Goal: Task Accomplishment & Management: Manage account settings

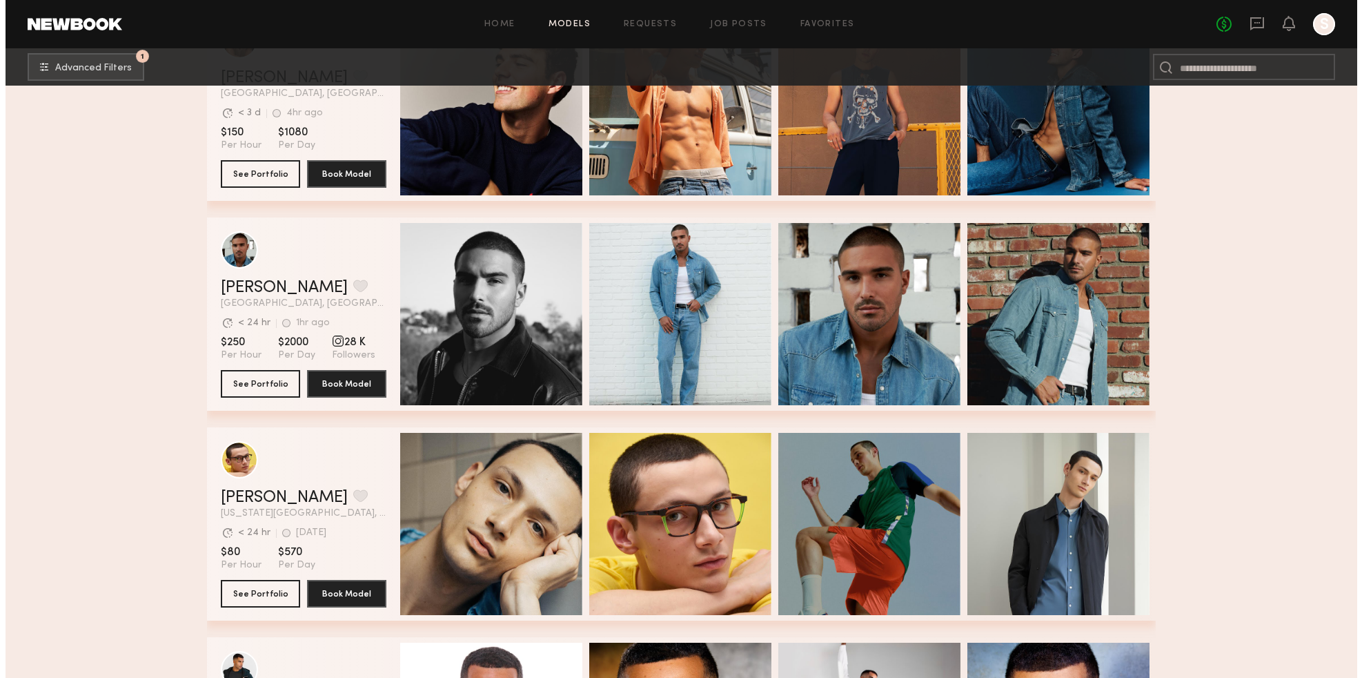
scroll to position [2824, 0]
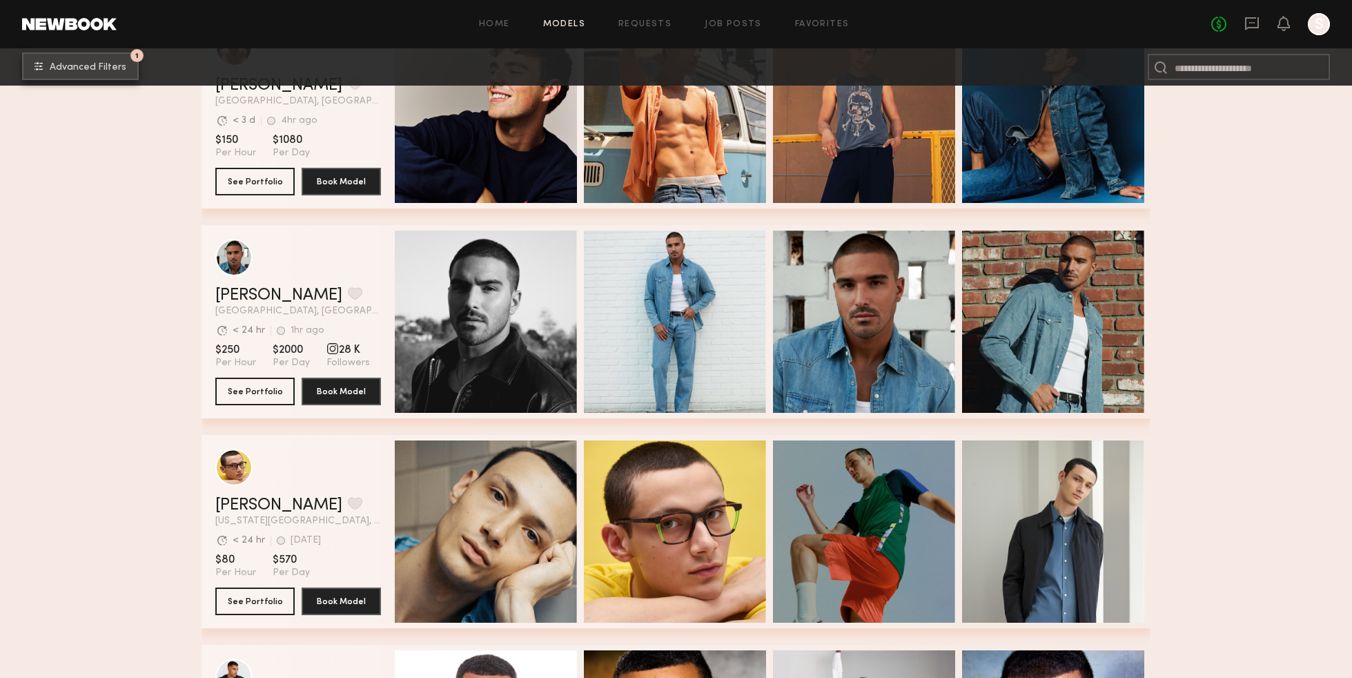
click at [106, 61] on button "1 Advanced Filters" at bounding box center [80, 66] width 117 height 28
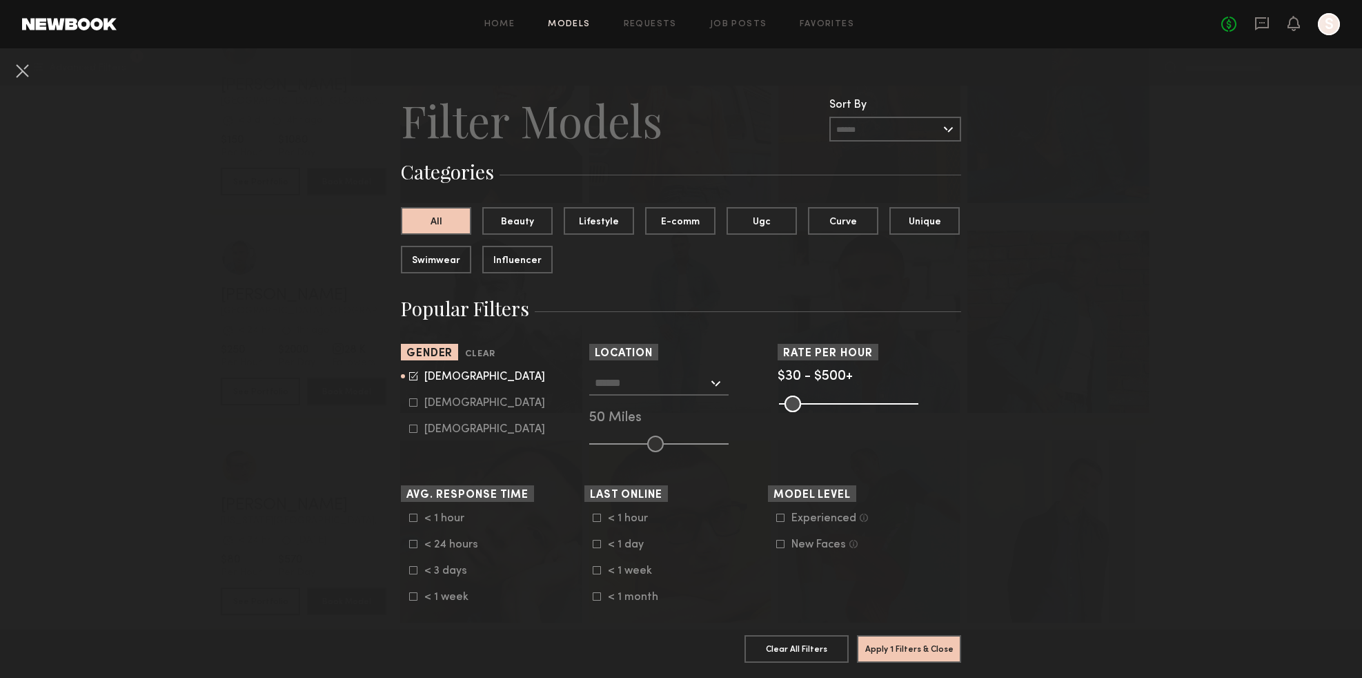
click at [409, 380] on icon at bounding box center [413, 376] width 8 height 8
type input "*"
click at [409, 433] on icon at bounding box center [413, 428] width 8 height 8
click at [947, 654] on common-button "Apply 1 Filters & Close" at bounding box center [909, 653] width 104 height 37
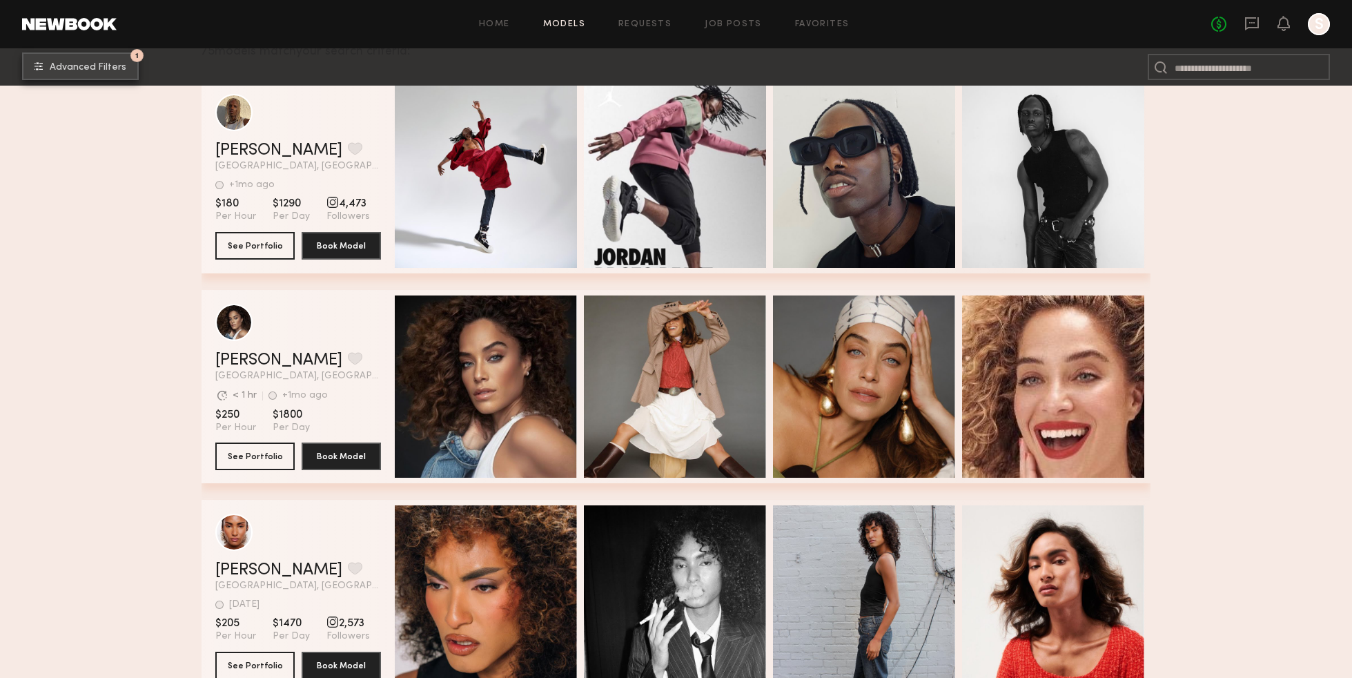
scroll to position [138, 0]
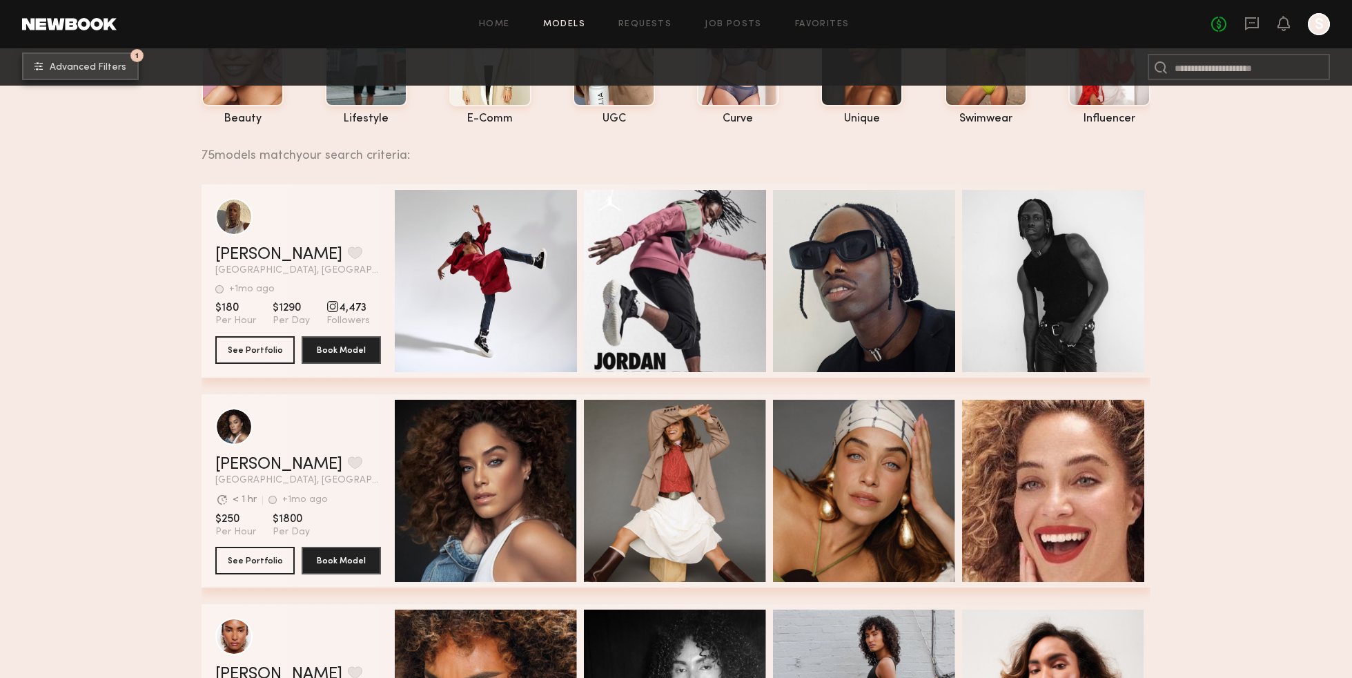
click at [128, 63] on button "1 Advanced Filters" at bounding box center [80, 66] width 117 height 28
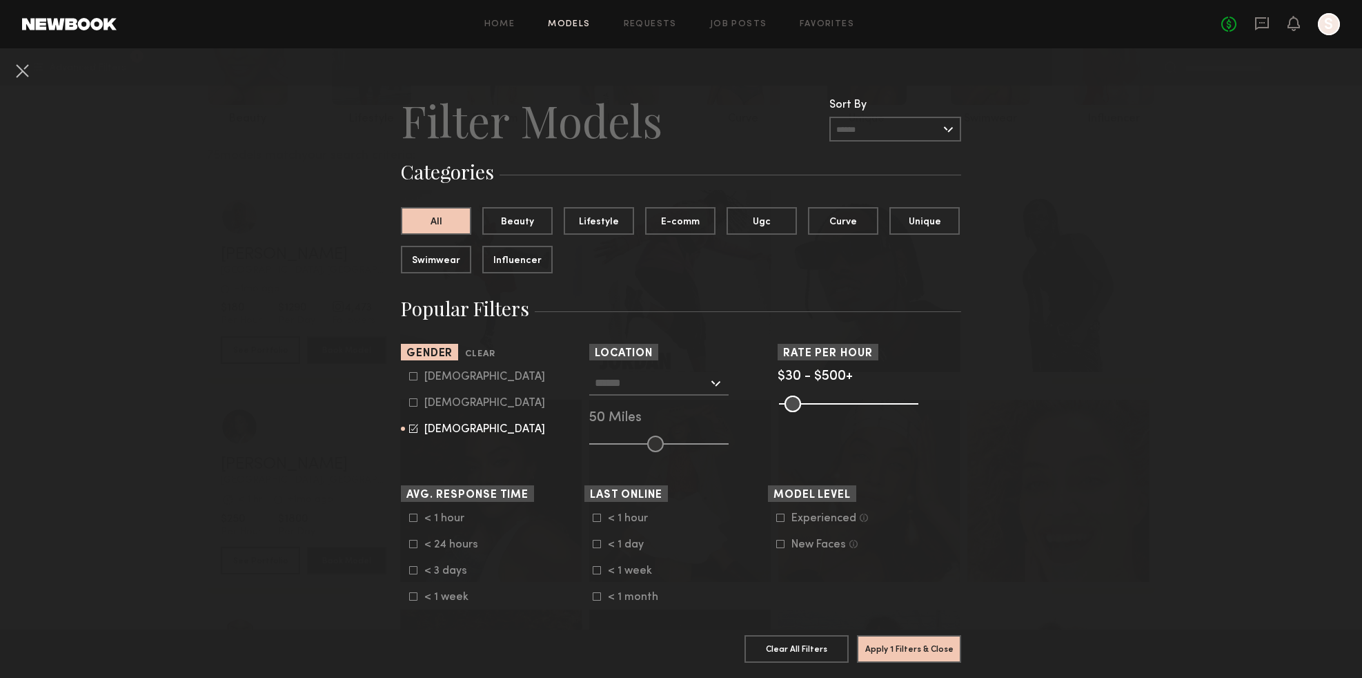
click at [431, 407] on div "[DEMOGRAPHIC_DATA]" at bounding box center [484, 403] width 121 height 8
click at [430, 433] on div "[DEMOGRAPHIC_DATA]" at bounding box center [484, 429] width 121 height 8
type input "**"
click at [900, 638] on button "Apply 1 Filters & Close" at bounding box center [909, 648] width 104 height 28
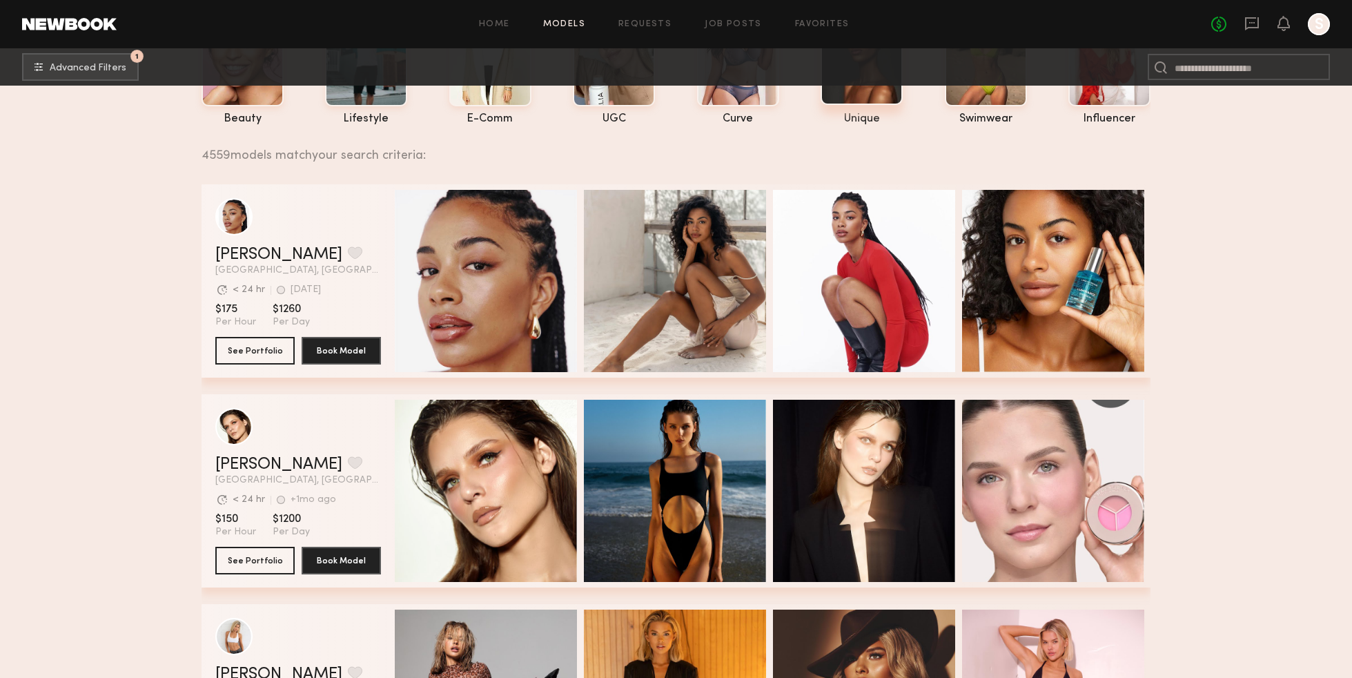
click at [845, 99] on div at bounding box center [861, 51] width 82 height 108
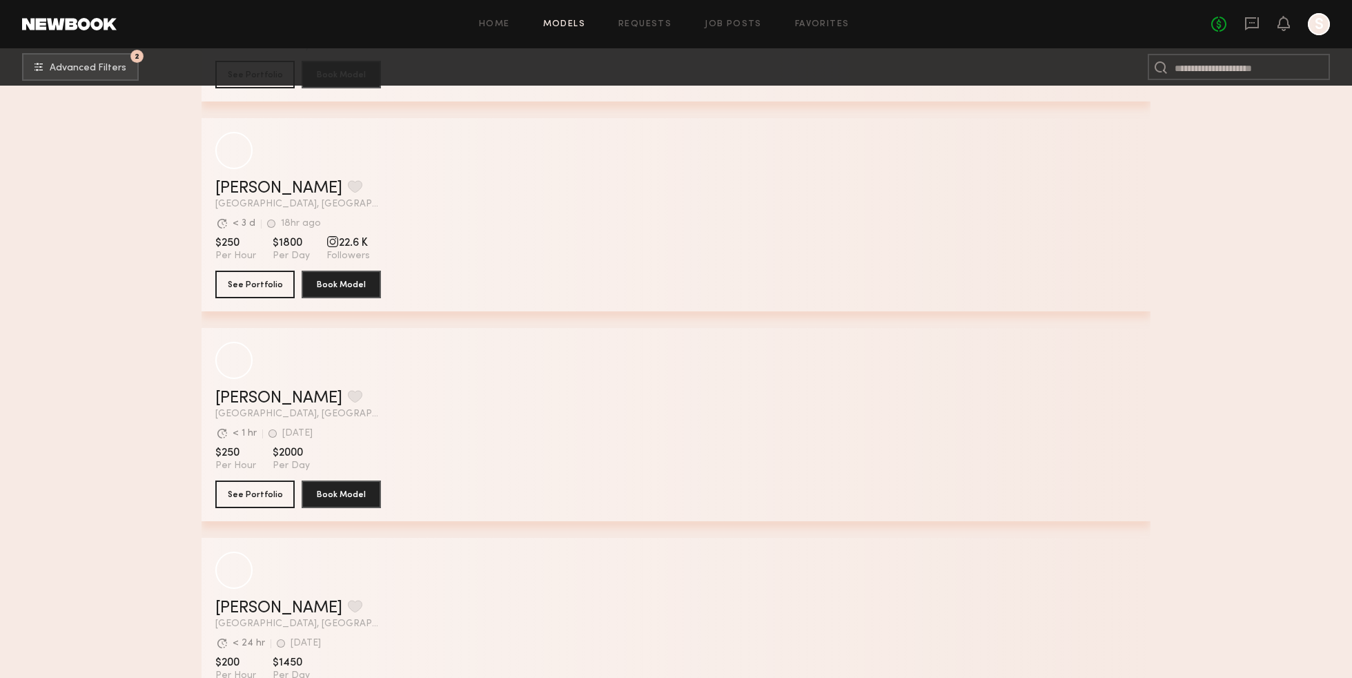
scroll to position [138, 0]
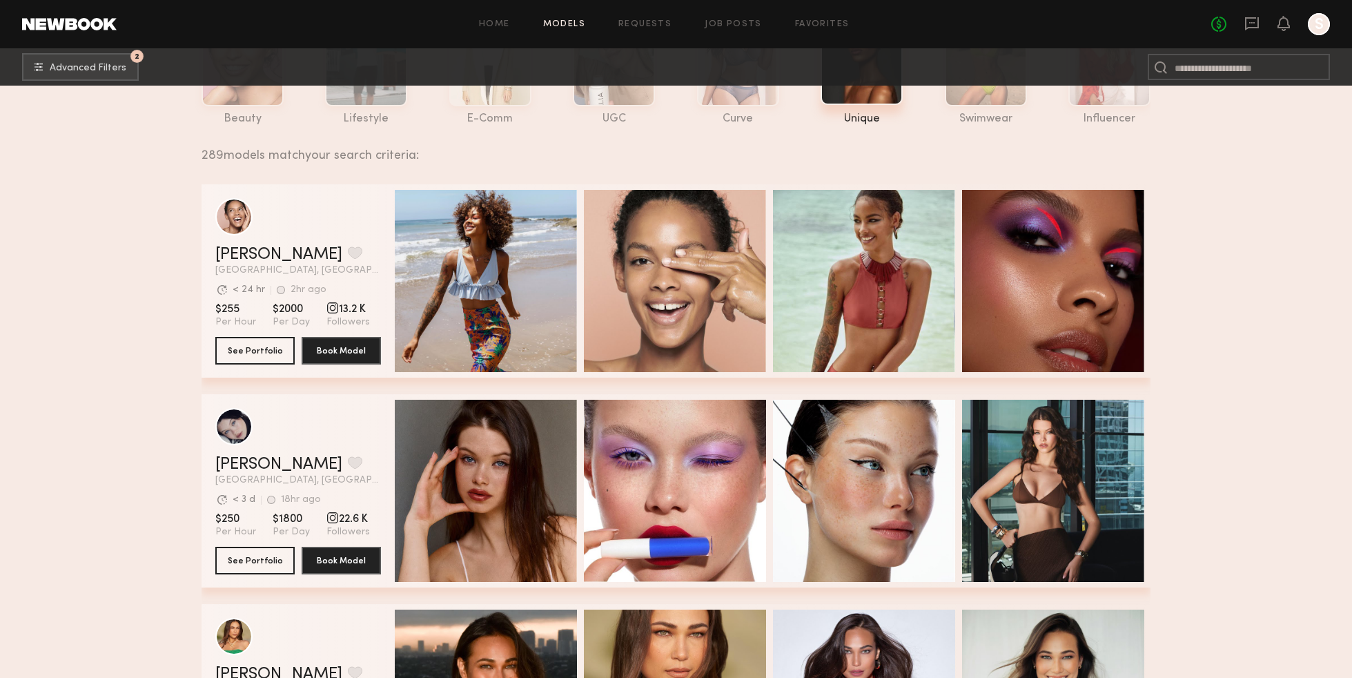
click at [836, 97] on div at bounding box center [861, 51] width 82 height 108
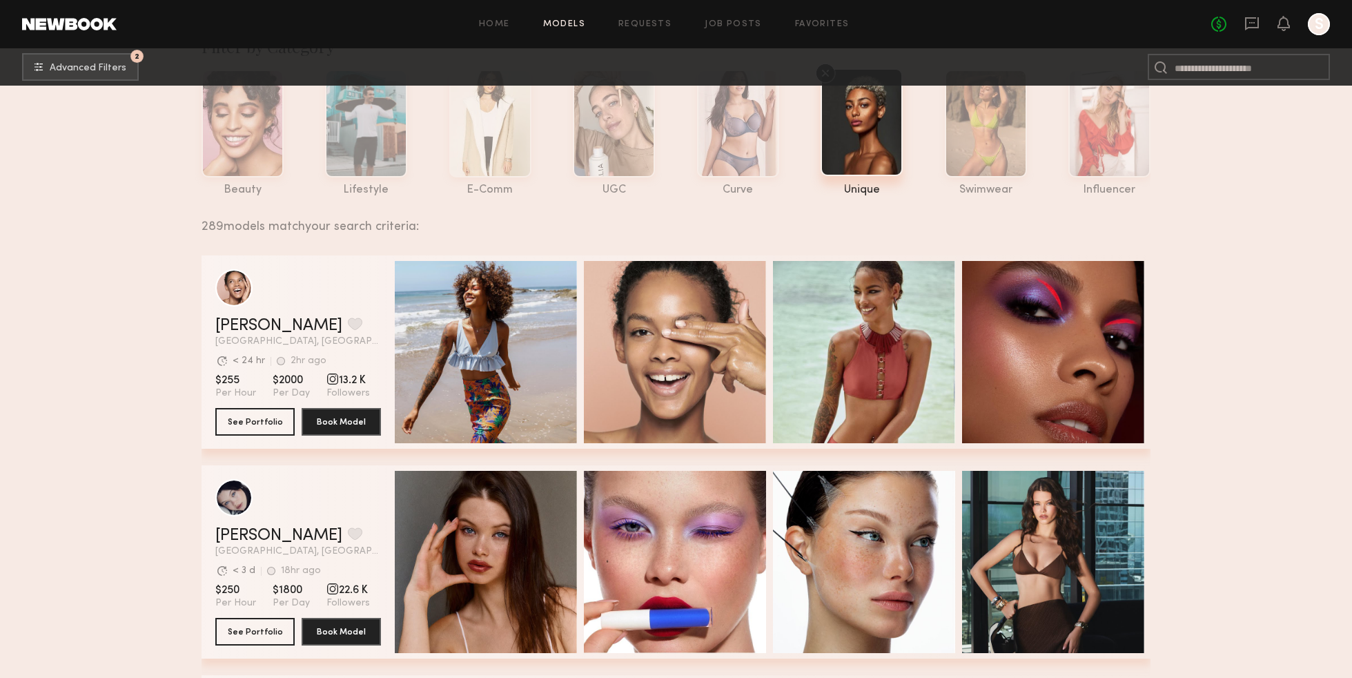
scroll to position [0, 0]
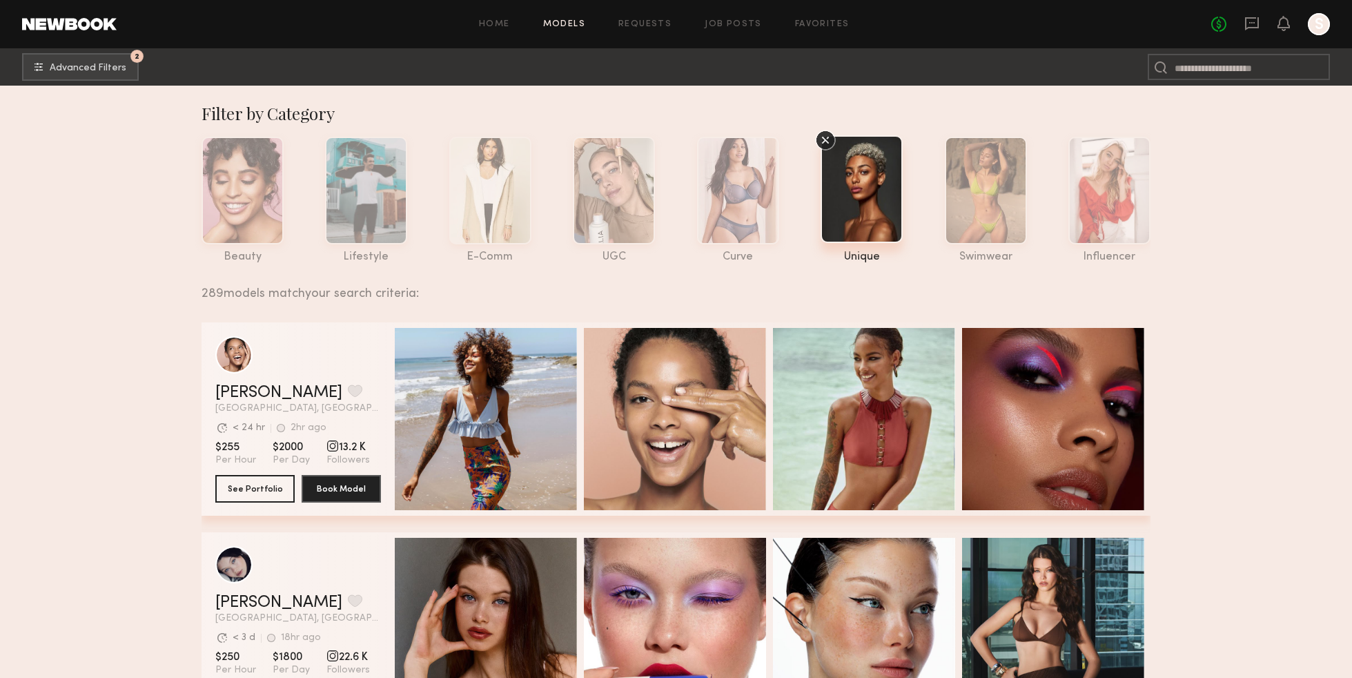
click at [823, 141] on icon at bounding box center [825, 140] width 21 height 21
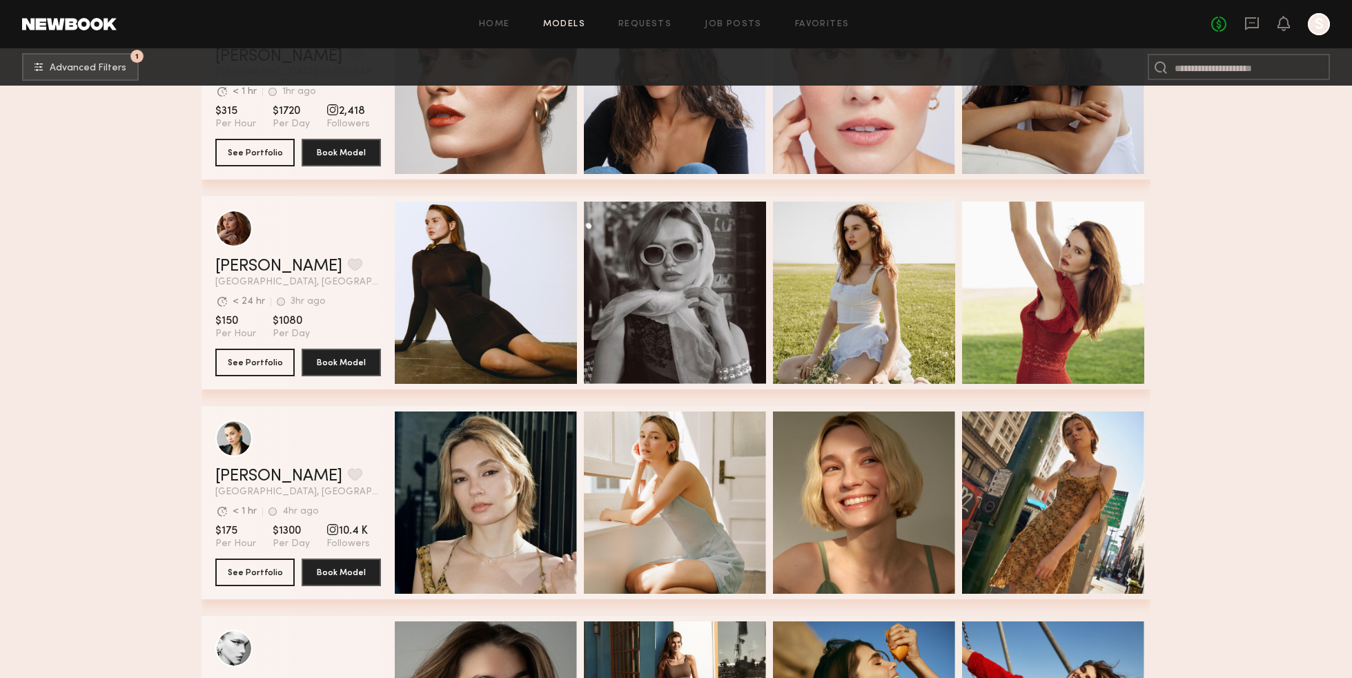
scroll to position [552, 0]
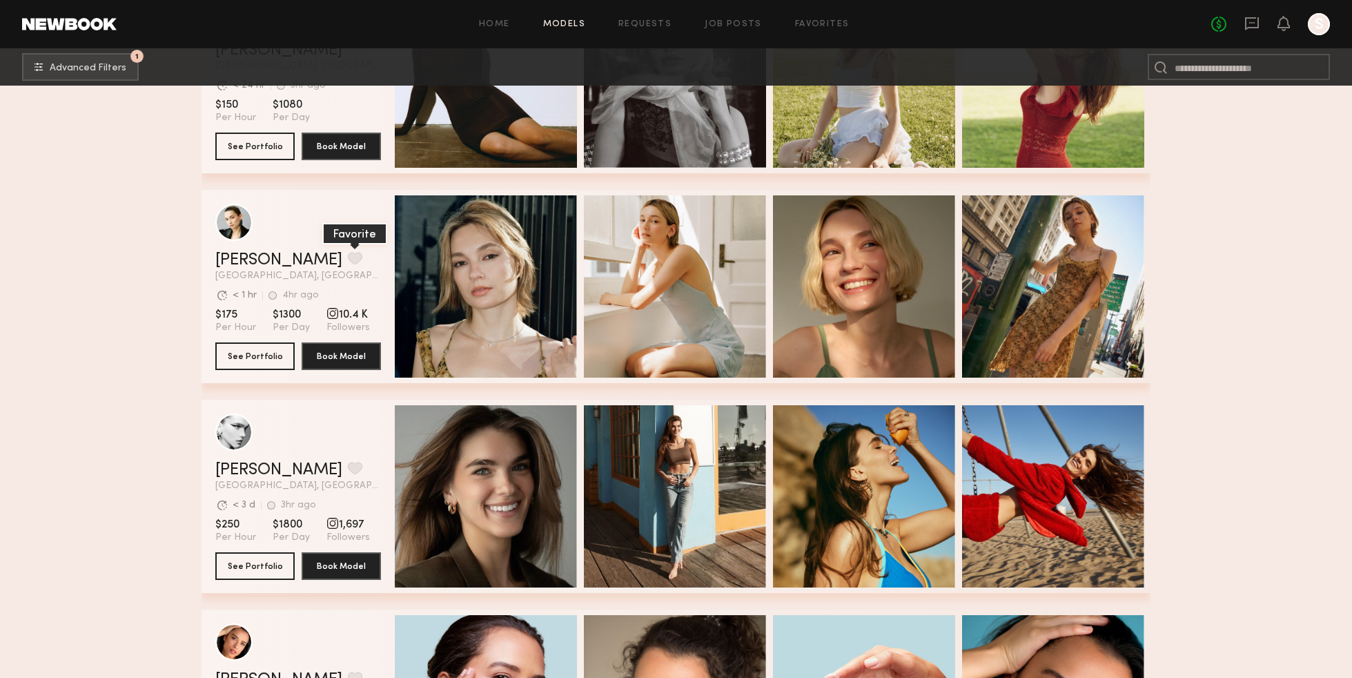
click at [348, 264] on button "grid" at bounding box center [355, 258] width 14 height 12
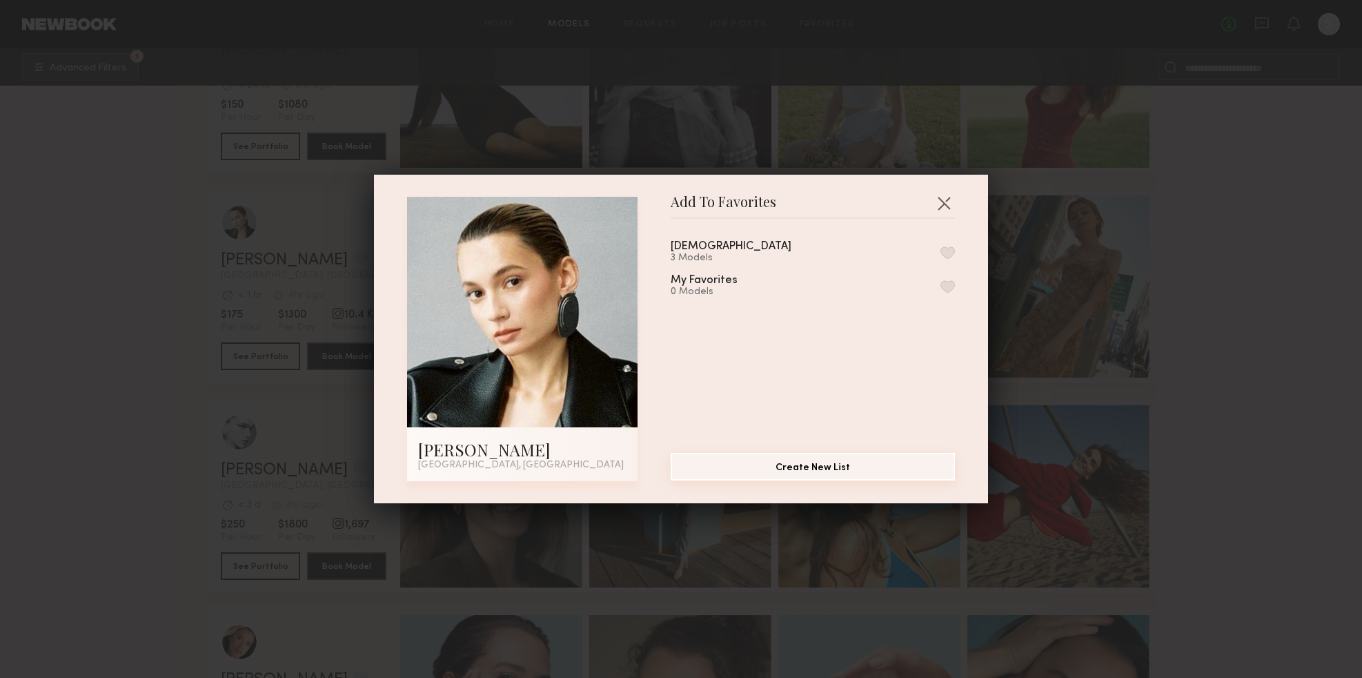
click at [878, 464] on button "Create New List" at bounding box center [813, 467] width 284 height 28
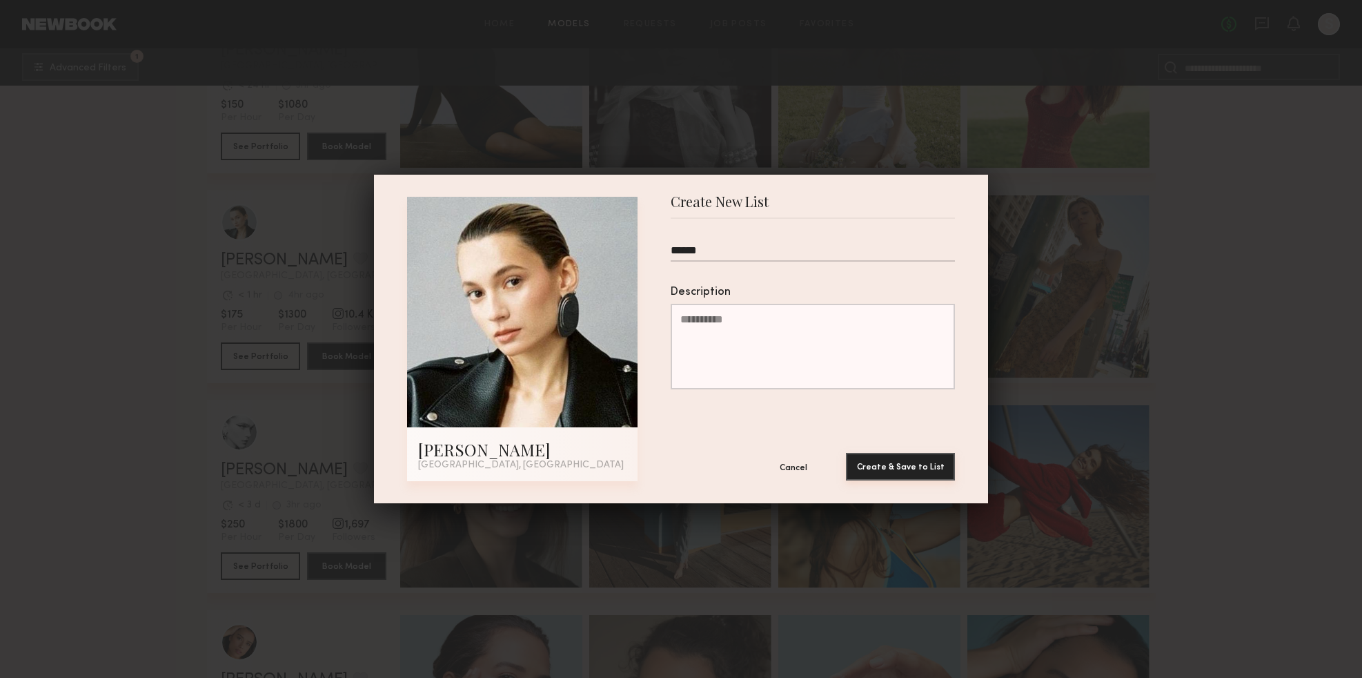
type input "******"
click at [885, 465] on button "Create & Save to List" at bounding box center [900, 467] width 109 height 28
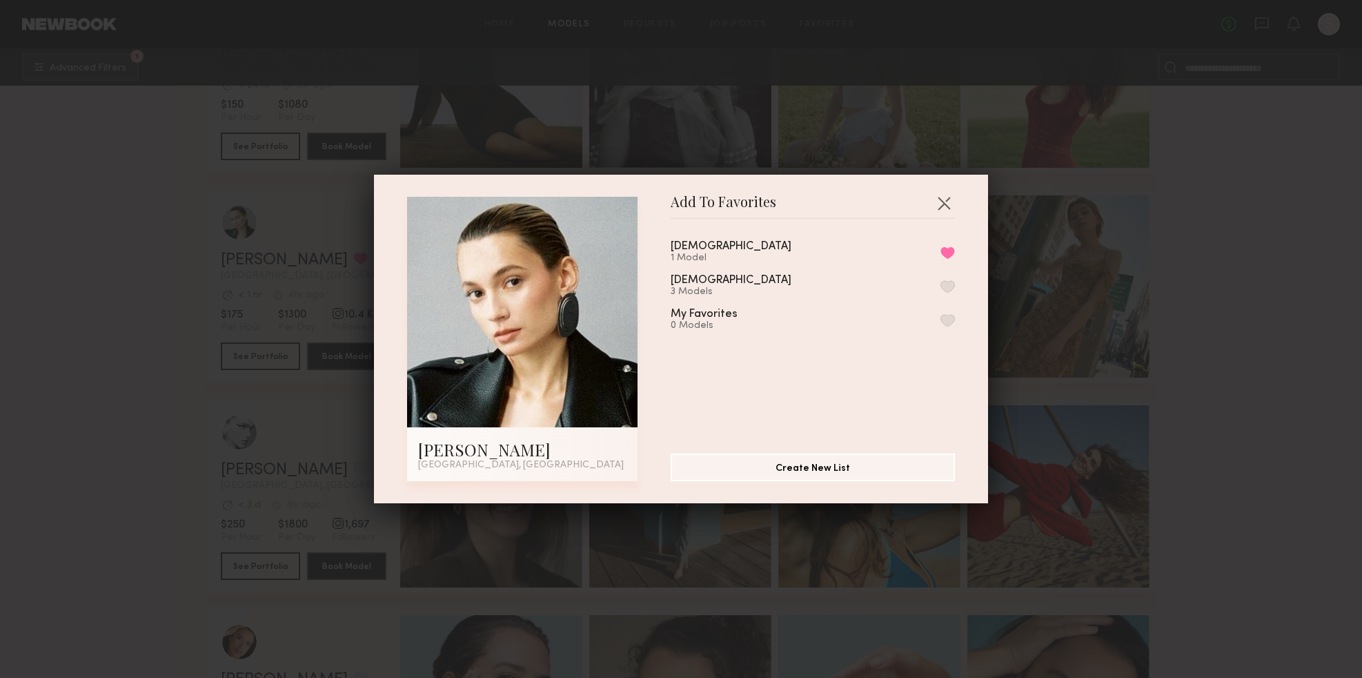
click at [187, 425] on div "Add To Favorites [PERSON_NAME] [GEOGRAPHIC_DATA], [GEOGRAPHIC_DATA] Add To Favo…" at bounding box center [681, 339] width 1362 height 678
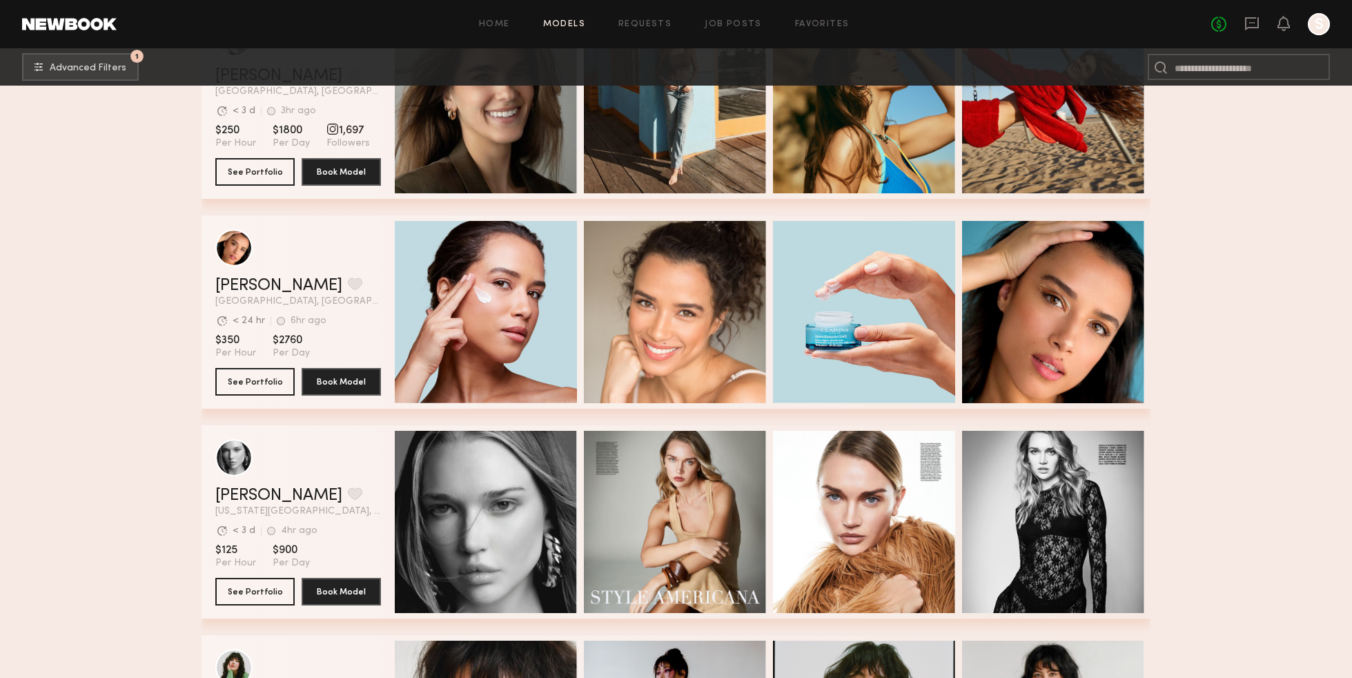
scroll to position [1035, 0]
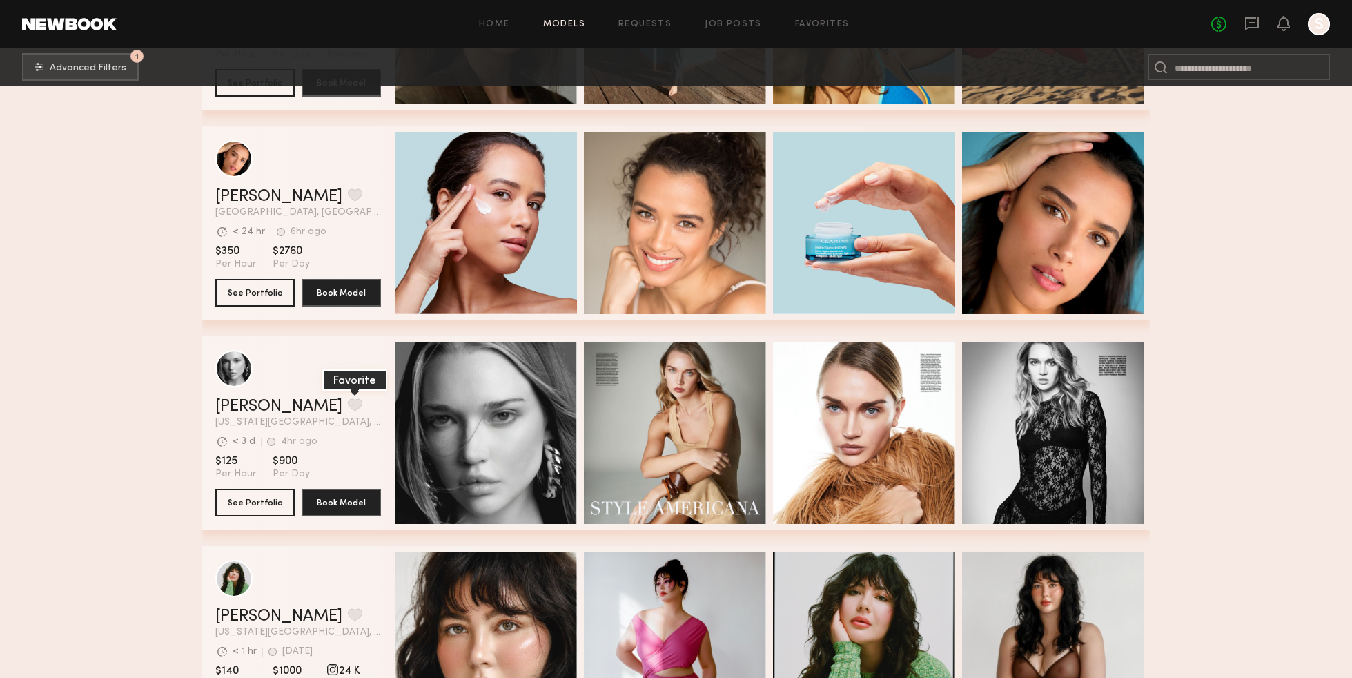
click at [348, 411] on button "grid" at bounding box center [355, 404] width 14 height 12
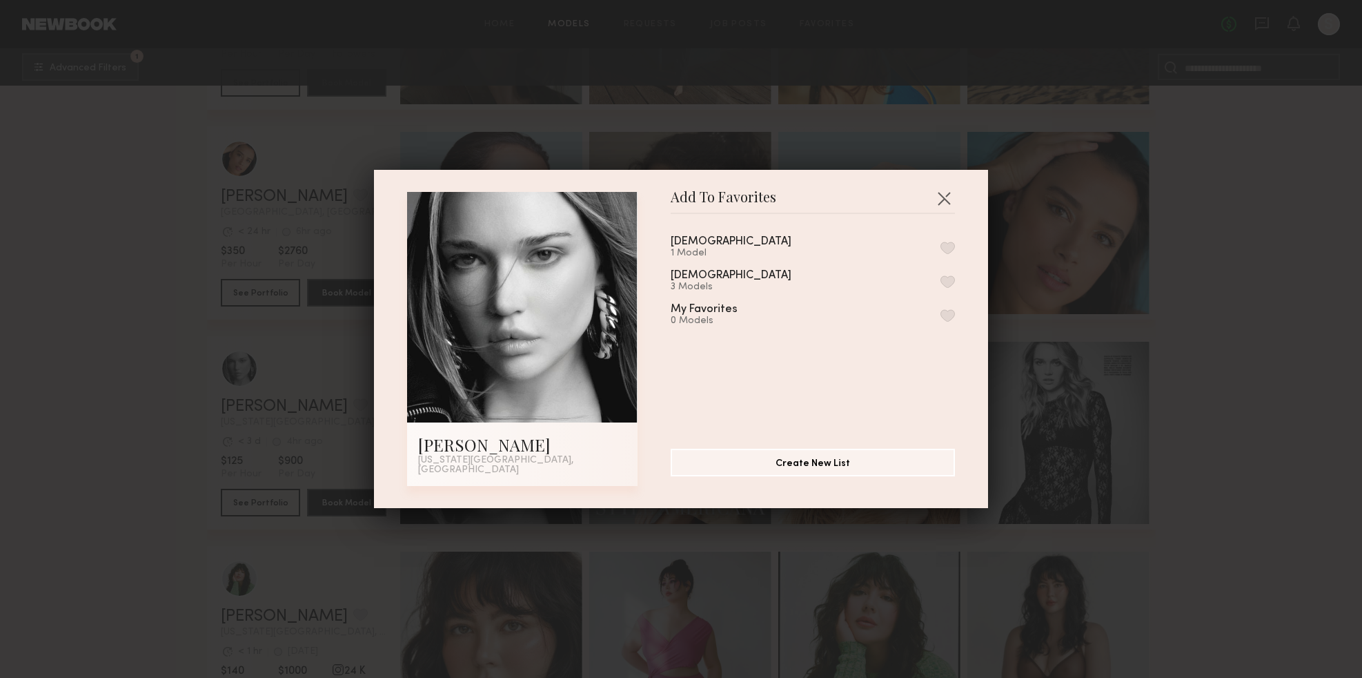
click at [747, 256] on div "[DEMOGRAPHIC_DATA] 1 Model" at bounding box center [813, 247] width 284 height 23
click at [941, 254] on button "button" at bounding box center [948, 248] width 14 height 12
click at [1038, 486] on div "Add To Favorites [PERSON_NAME] [US_STATE][GEOGRAPHIC_DATA], [GEOGRAPHIC_DATA] A…" at bounding box center [681, 339] width 1362 height 678
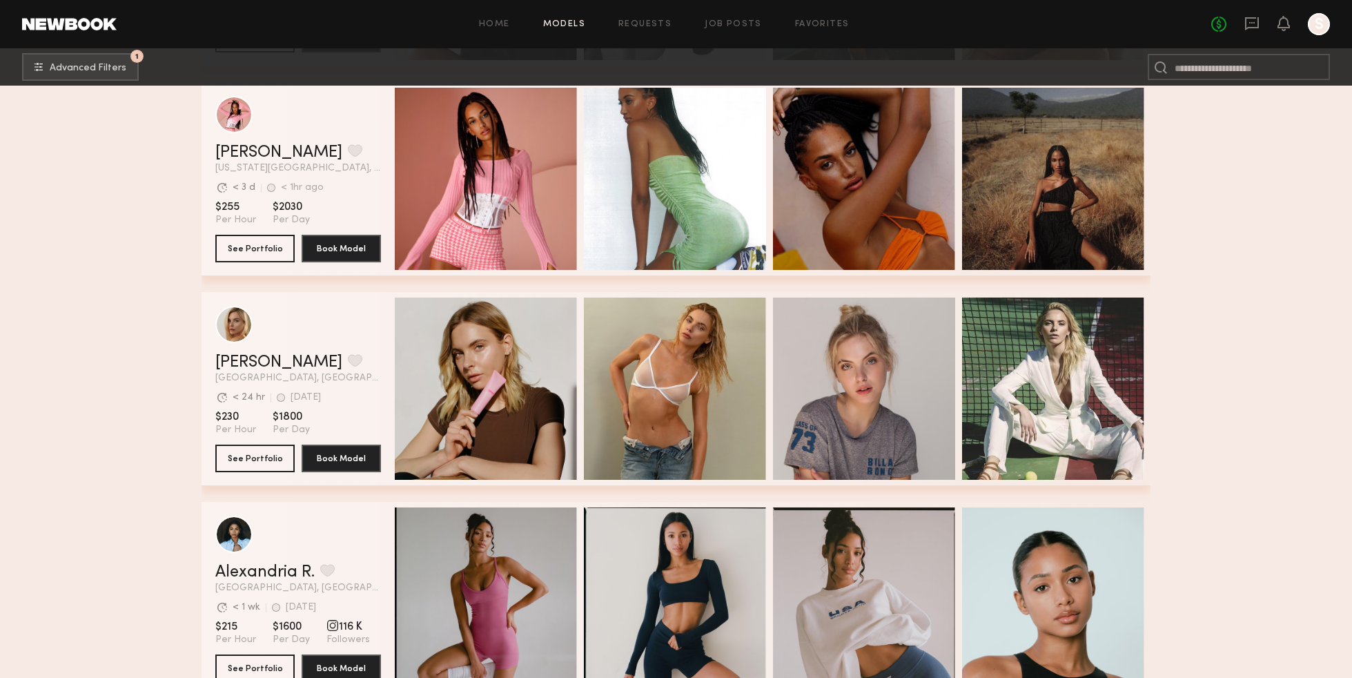
scroll to position [3174, 0]
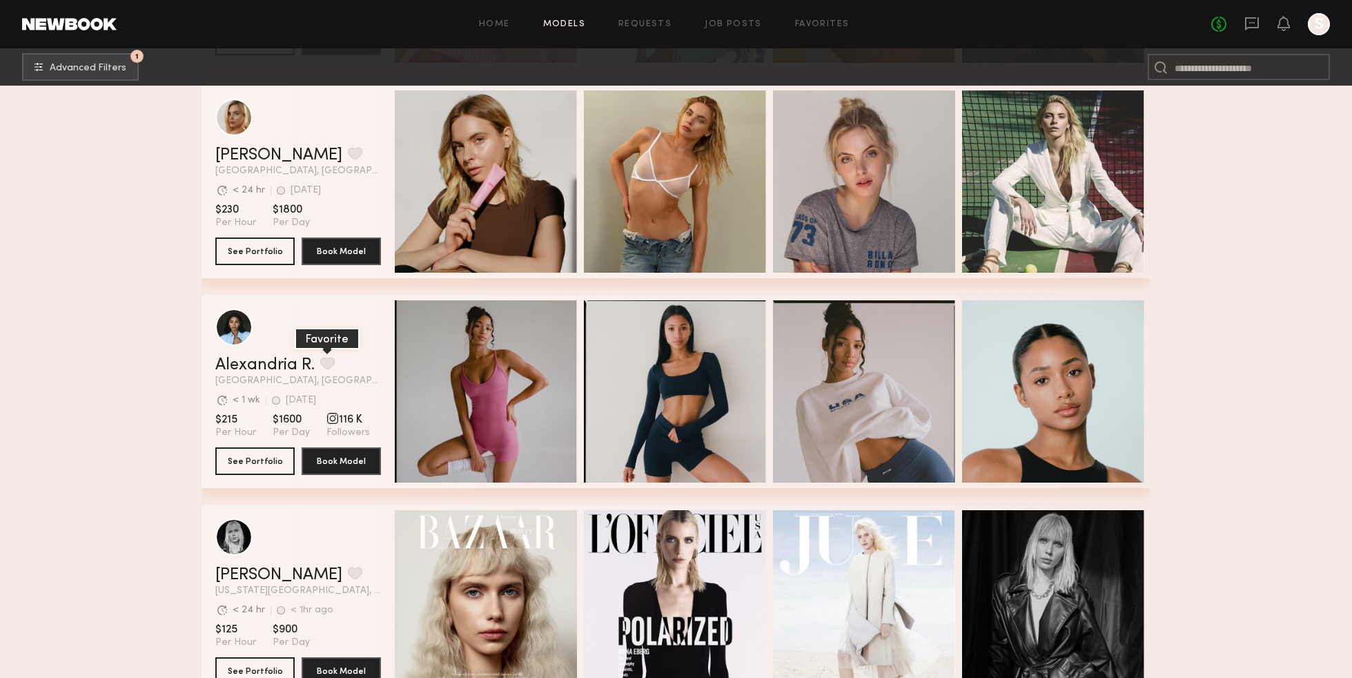
click at [335, 368] on button "grid" at bounding box center [327, 363] width 14 height 12
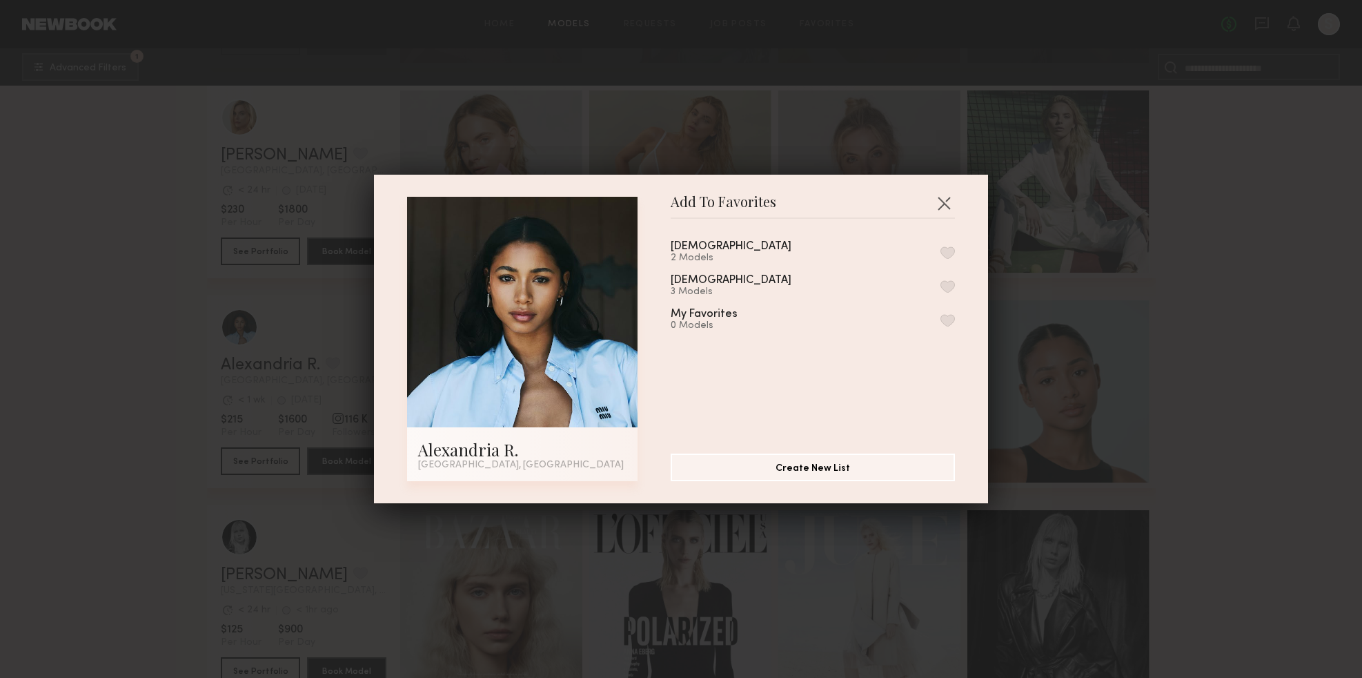
click at [756, 246] on div "[DEMOGRAPHIC_DATA] 2 Models" at bounding box center [813, 252] width 284 height 23
click at [941, 254] on div "[DEMOGRAPHIC_DATA] 2 Models [DEMOGRAPHIC_DATA] 3 Models My Favorites 0 Models" at bounding box center [820, 330] width 298 height 201
click at [941, 254] on button "button" at bounding box center [948, 252] width 14 height 12
click at [901, 461] on button "Create New List" at bounding box center [813, 467] width 284 height 28
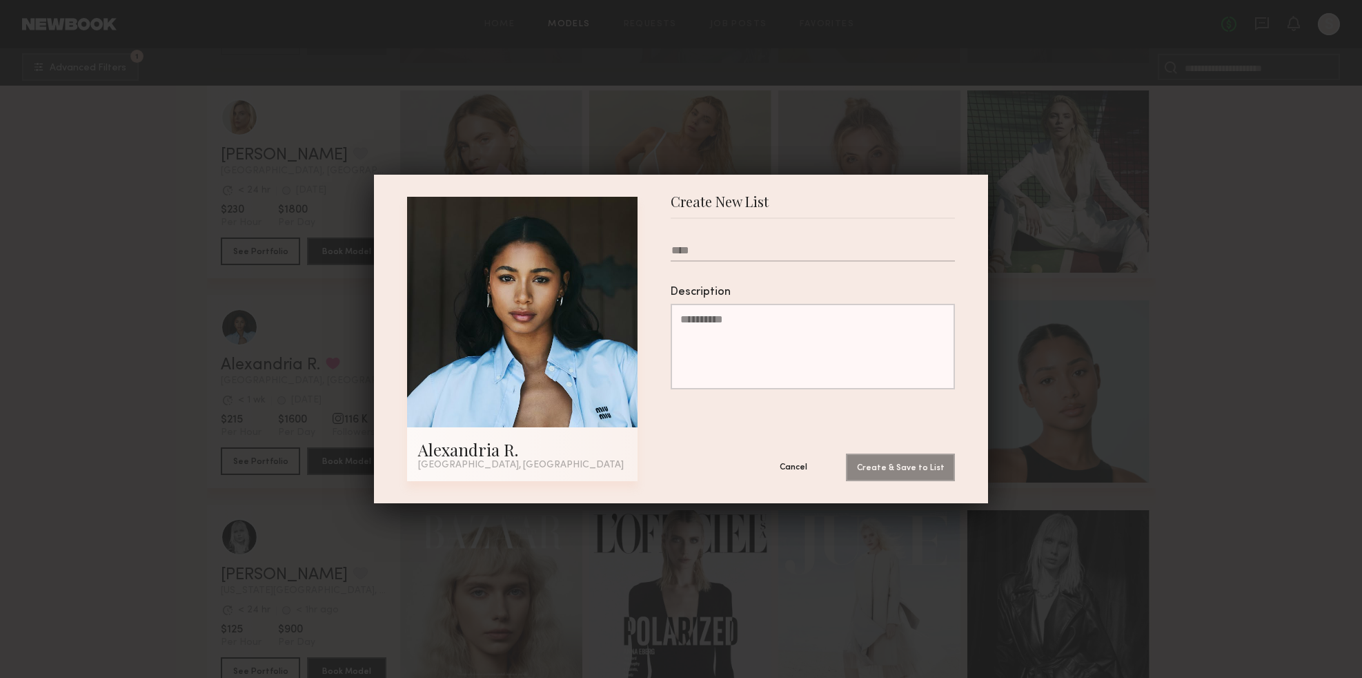
click at [780, 460] on button "Cancel" at bounding box center [793, 467] width 83 height 28
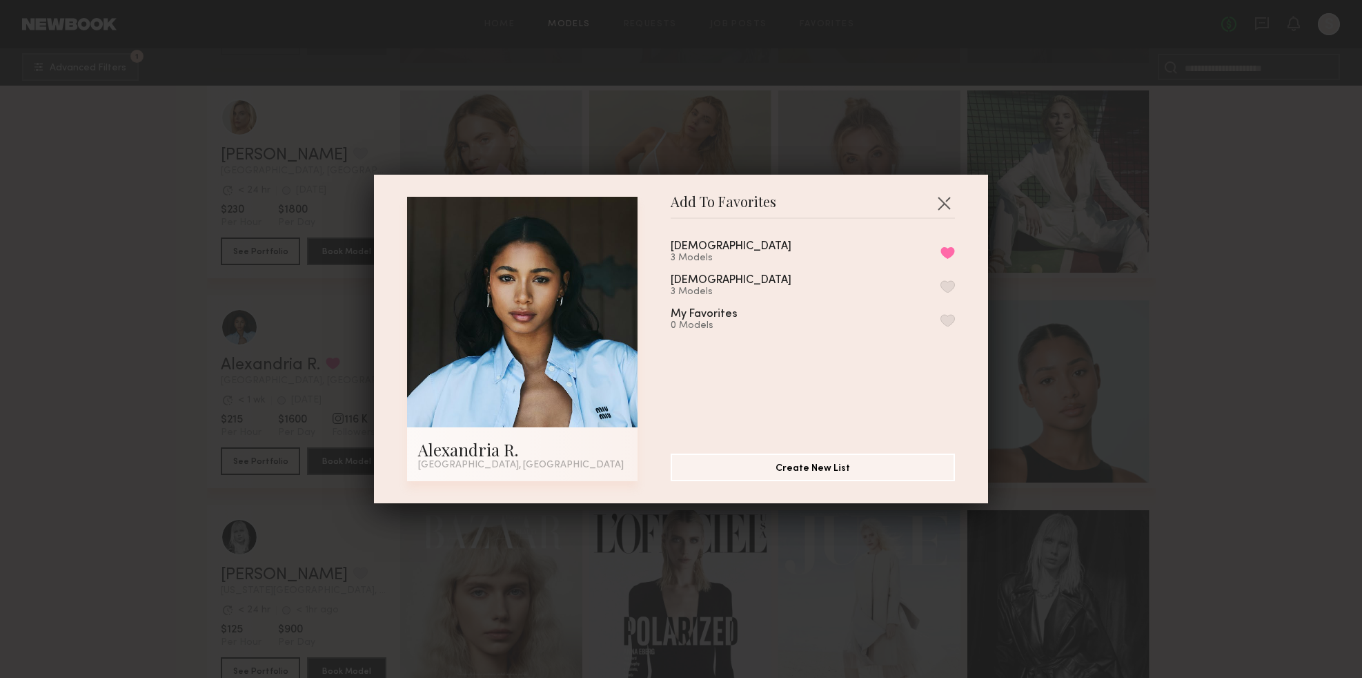
click at [1178, 413] on div "Add To Favorites [GEOGRAPHIC_DATA], [GEOGRAPHIC_DATA] Add To Favorites [DEMOGRA…" at bounding box center [681, 339] width 1362 height 678
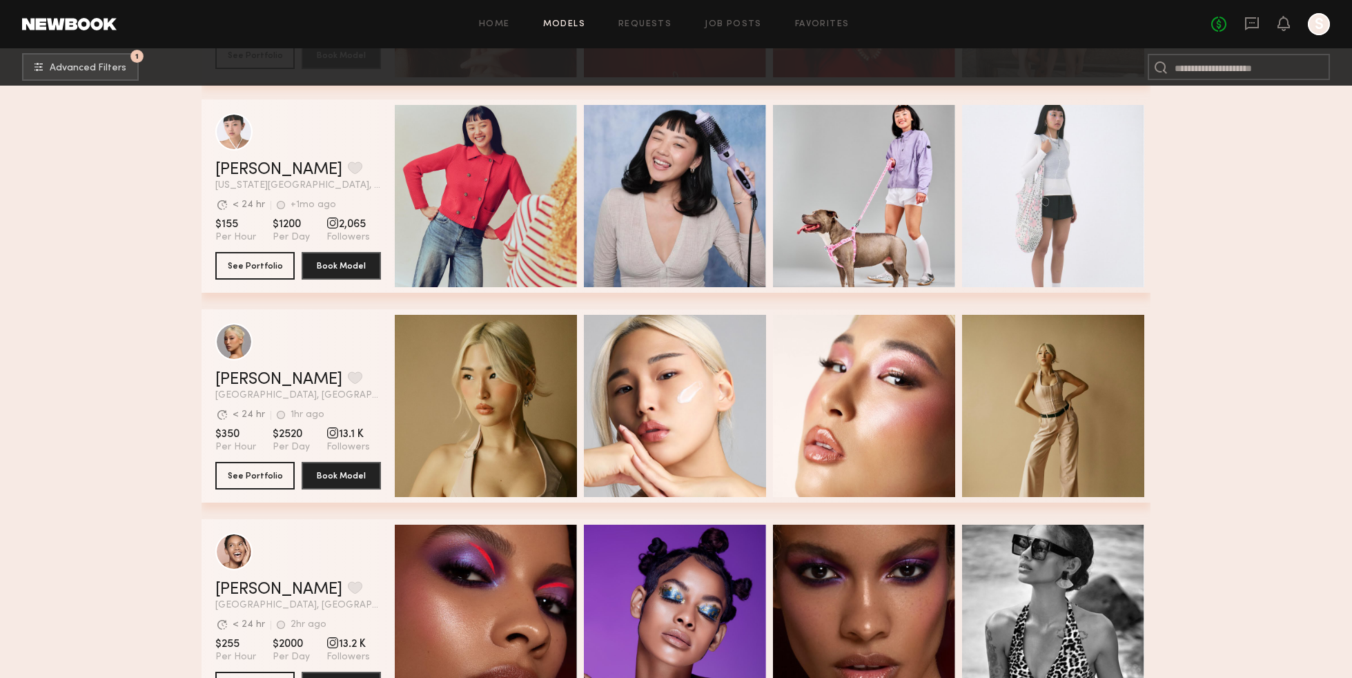
scroll to position [4002, 0]
